Goal: Navigation & Orientation: Find specific page/section

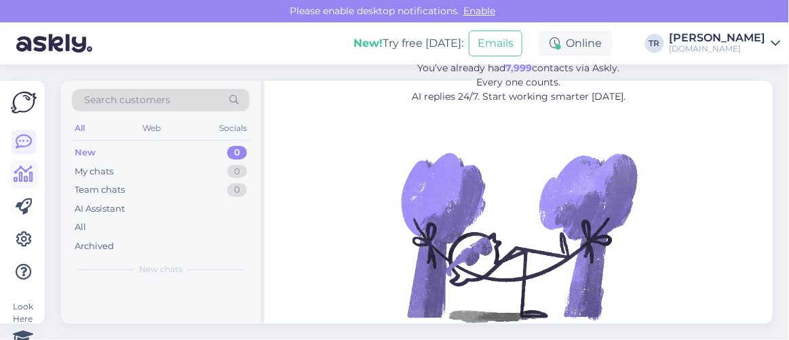
click at [31, 172] on icon at bounding box center [24, 174] width 20 height 16
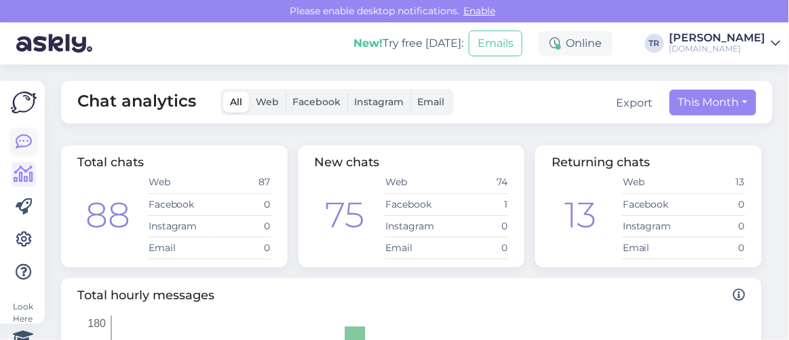
click at [20, 142] on icon at bounding box center [24, 142] width 16 height 16
